Goal: Task Accomplishment & Management: Use online tool/utility

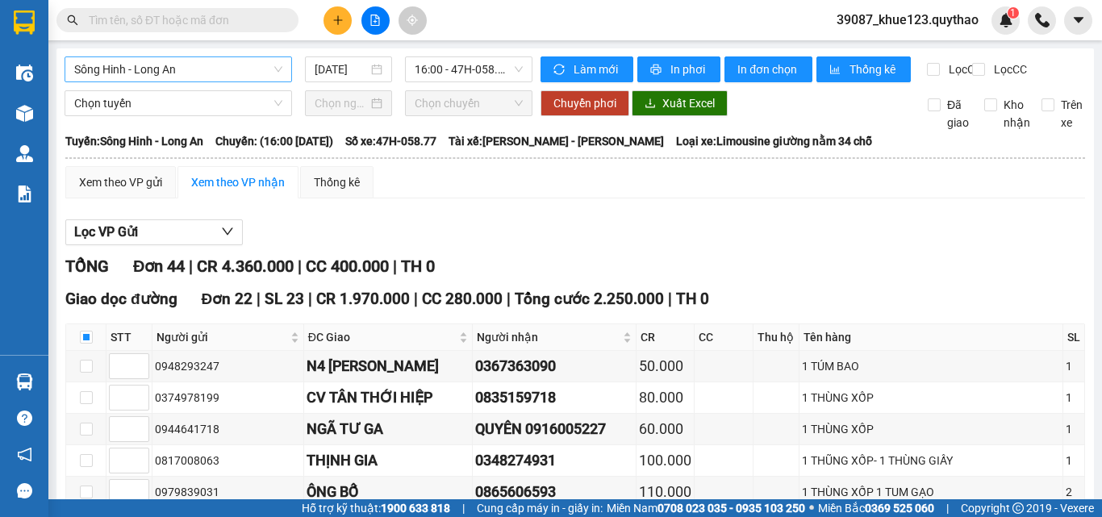
scroll to position [10, 0]
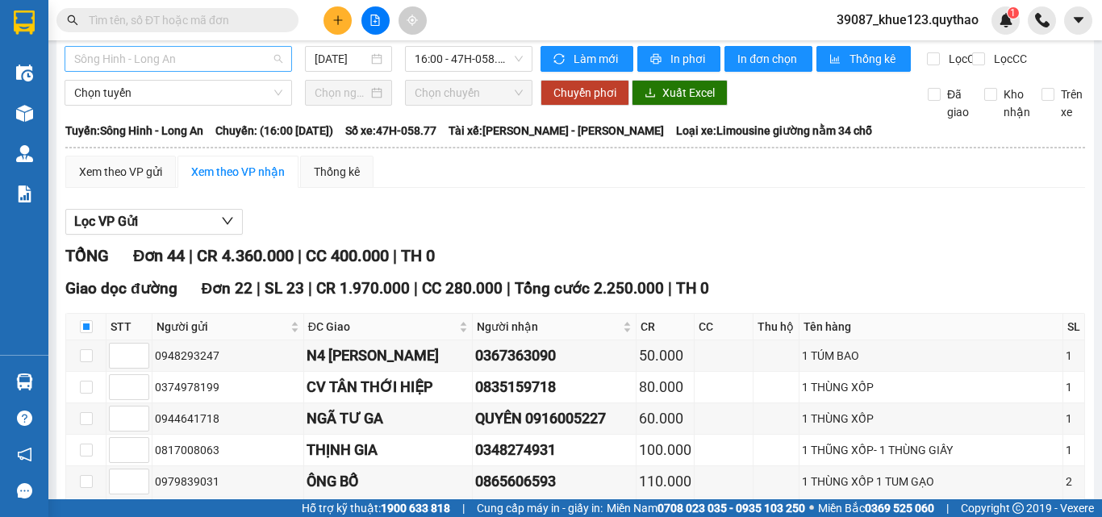
click at [226, 53] on span "Sông Hinh - Long An" at bounding box center [178, 59] width 208 height 24
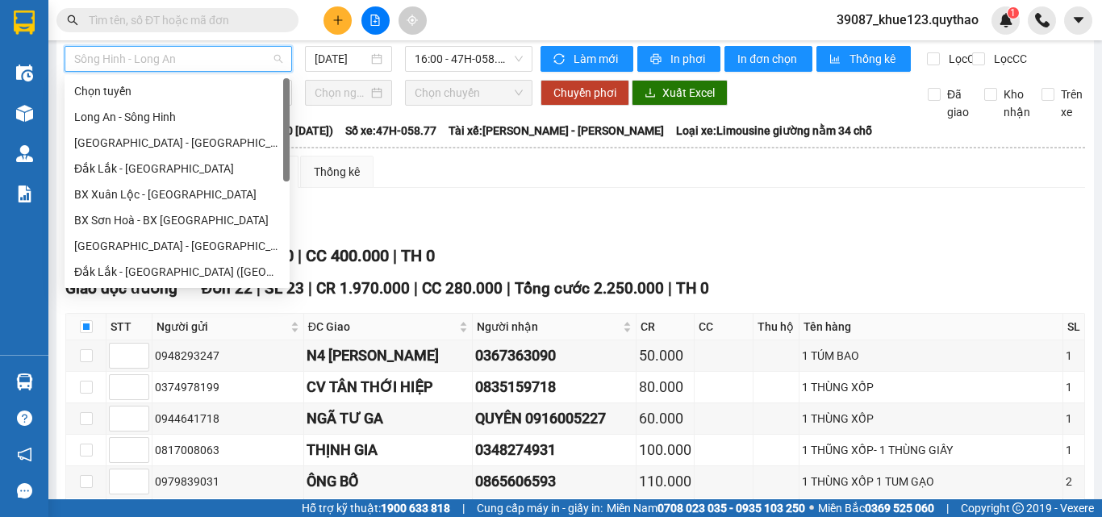
scroll to position [0, 0]
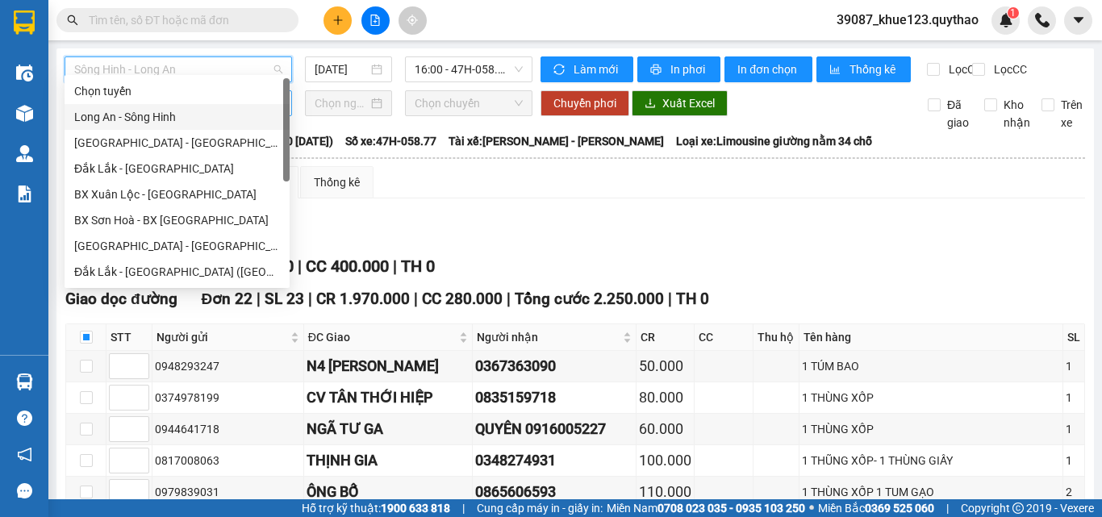
drag, startPoint x: 134, startPoint y: 117, endPoint x: 140, endPoint y: 107, distance: 11.2
click at [136, 115] on div "Long An - Sông Hinh" at bounding box center [177, 117] width 206 height 18
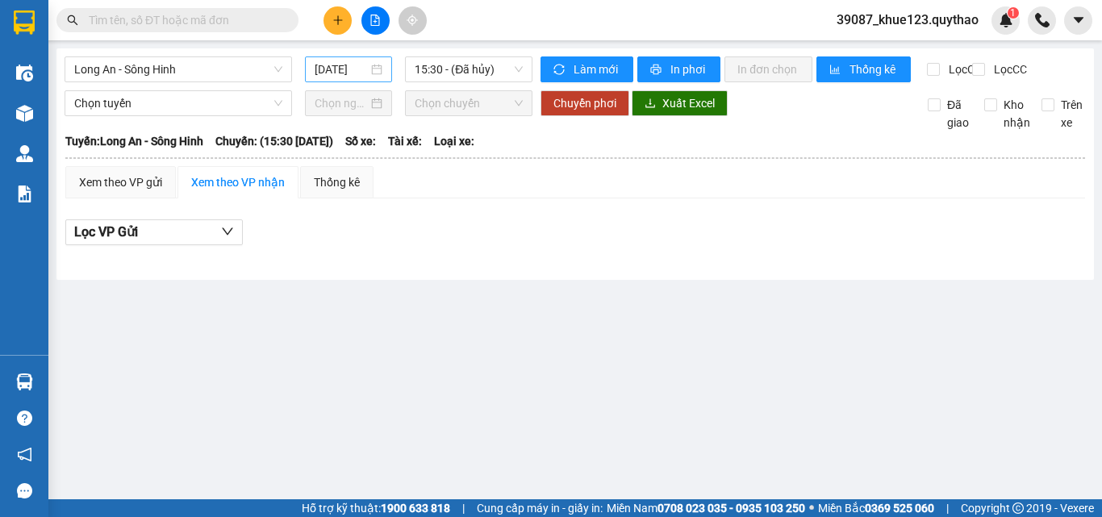
click at [326, 61] on div "[DATE]" at bounding box center [348, 69] width 87 height 26
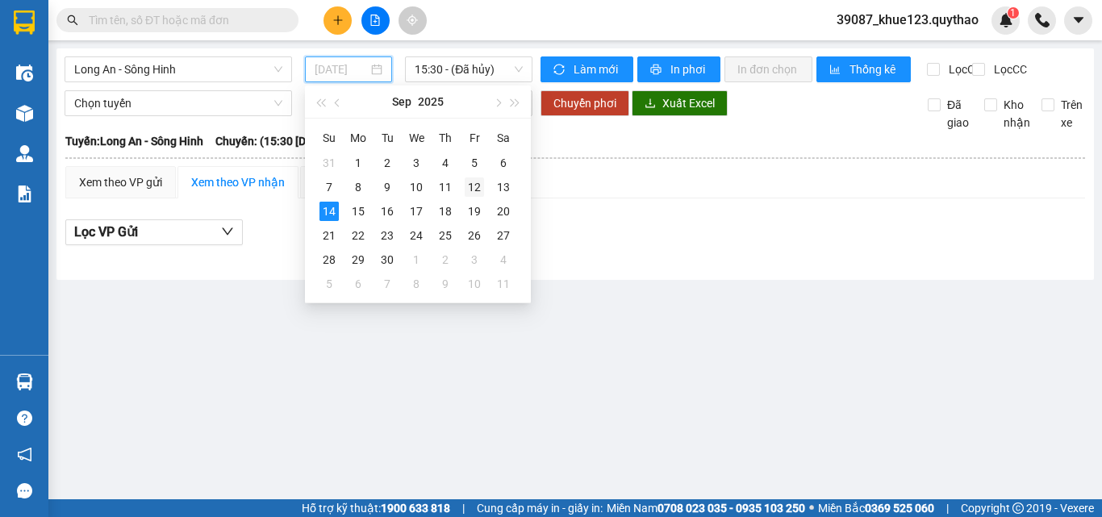
click at [480, 186] on div "12" at bounding box center [474, 186] width 19 height 19
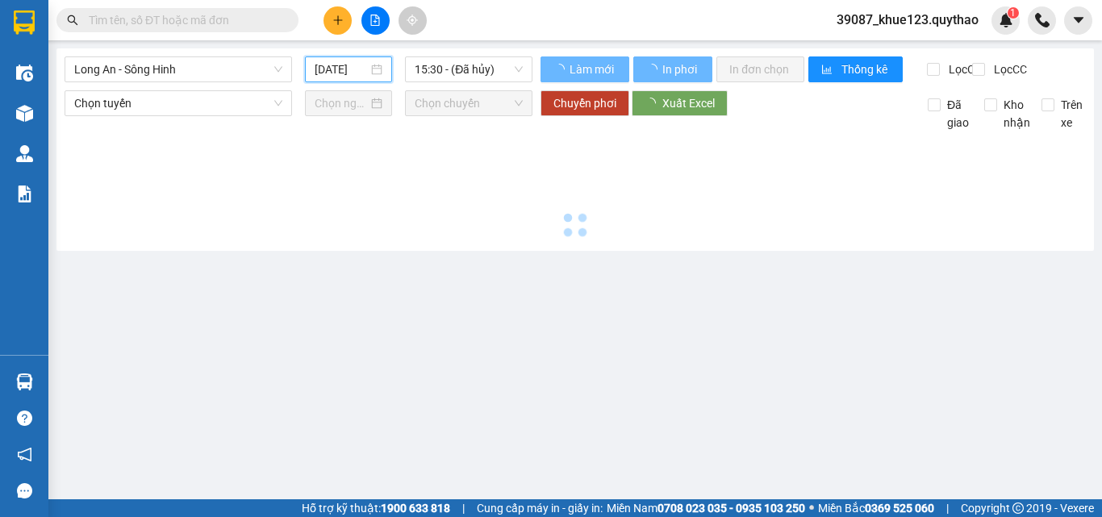
type input "[DATE]"
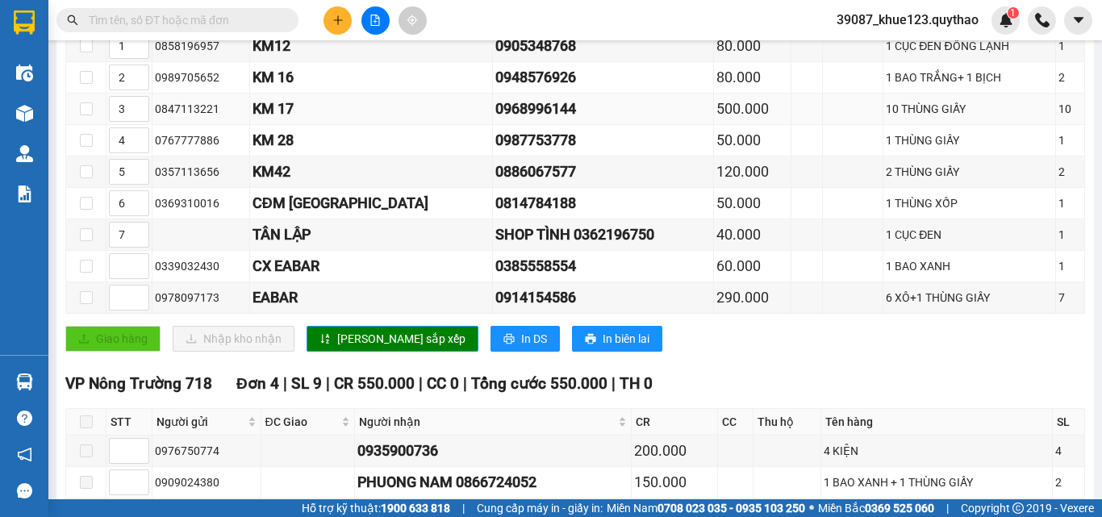
scroll to position [323, 0]
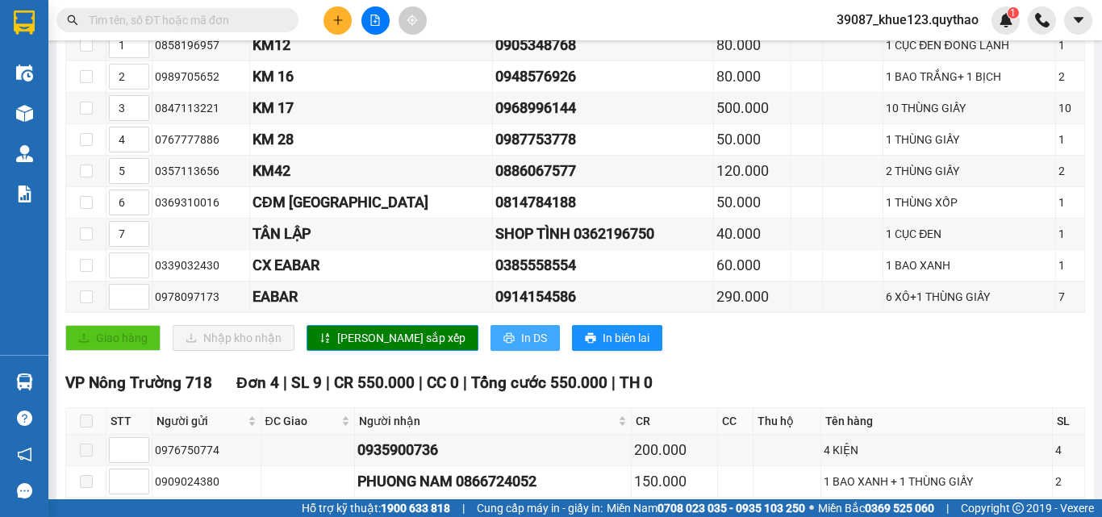
drag, startPoint x: 447, startPoint y: 351, endPoint x: 442, endPoint y: 344, distance: 8.7
click at [490, 351] on button "In DS" at bounding box center [524, 338] width 69 height 26
